Goal: Task Accomplishment & Management: Manage account settings

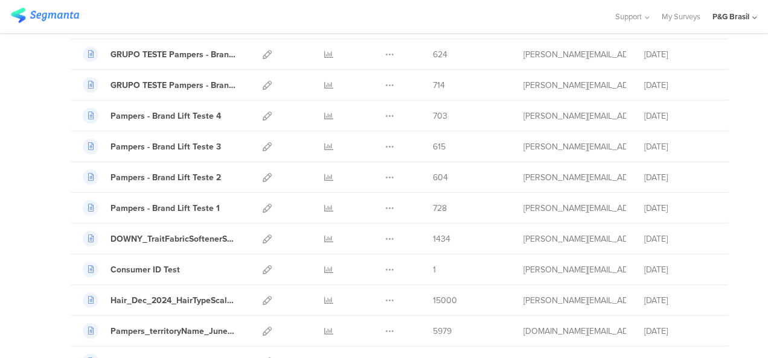
scroll to position [400, 0]
click at [433, 112] on span "703" at bounding box center [440, 115] width 14 height 13
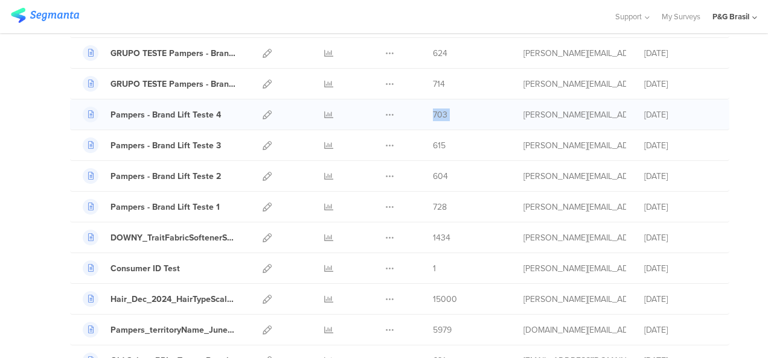
click at [433, 112] on span "703" at bounding box center [440, 115] width 14 height 13
click at [433, 139] on span "615" at bounding box center [439, 145] width 13 height 13
drag, startPoint x: 432, startPoint y: 138, endPoint x: 433, endPoint y: 167, distance: 28.4
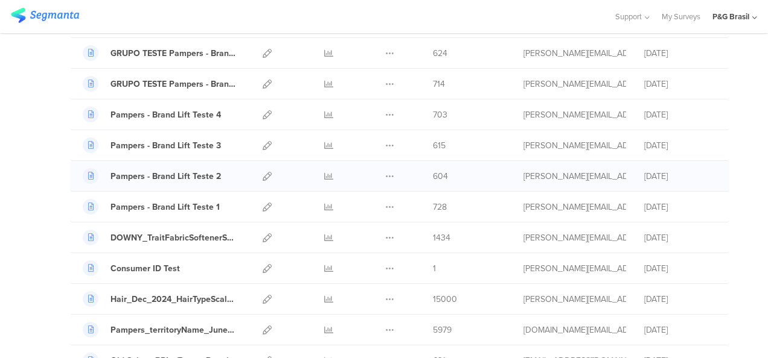
click at [433, 167] on div "Pampers - Brand Lift Teste 2 Duplicate 604" at bounding box center [399, 176] width 659 height 31
click at [433, 170] on span "604" at bounding box center [440, 176] width 15 height 13
click at [433, 167] on div "Pampers - Brand Lift Teste 2 Duplicate 604" at bounding box center [399, 176] width 659 height 31
drag, startPoint x: 433, startPoint y: 167, endPoint x: 437, endPoint y: 225, distance: 58.7
click at [437, 225] on div "DOWNY_TraitFabricSoftenerScentIdValue_DEZ_2024 Duplicate 1434" at bounding box center [399, 238] width 659 height 31
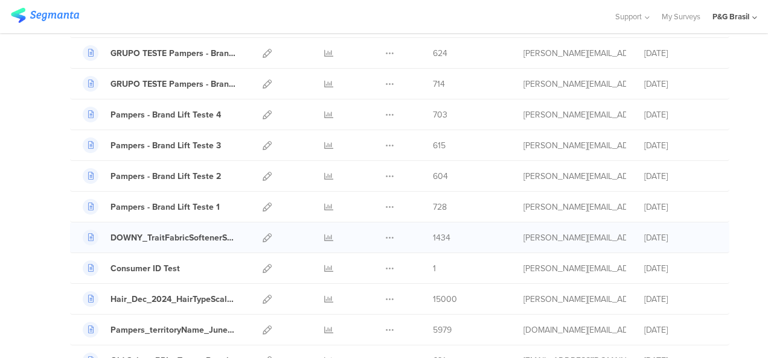
click at [438, 234] on span "1434" at bounding box center [442, 238] width 18 height 13
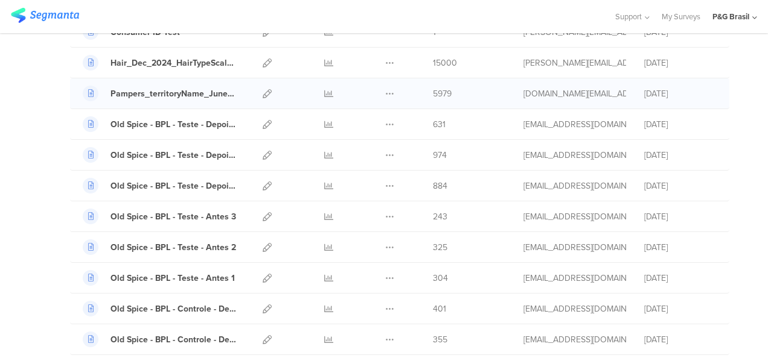
scroll to position [640, 0]
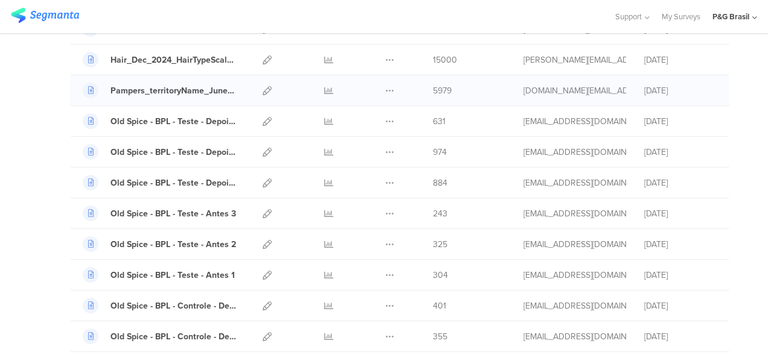
click at [433, 86] on span "5979" at bounding box center [442, 90] width 19 height 13
drag, startPoint x: 426, startPoint y: 86, endPoint x: 420, endPoint y: 66, distance: 20.2
click at [420, 66] on div "Hair_Dec_2024_HairTypeScalpConcern Duplicate" at bounding box center [399, 60] width 659 height 31
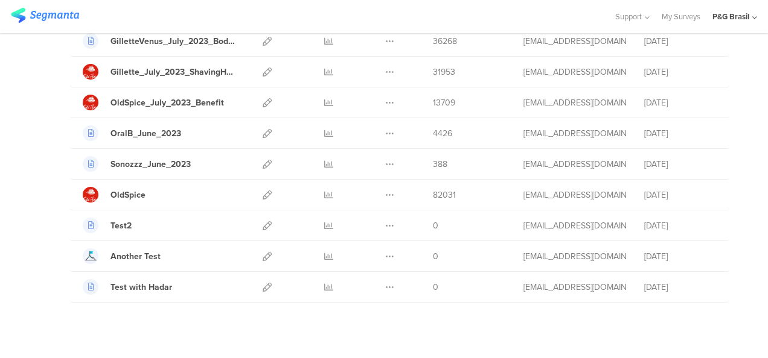
scroll to position [1623, 0]
